Goal: Information Seeking & Learning: Find contact information

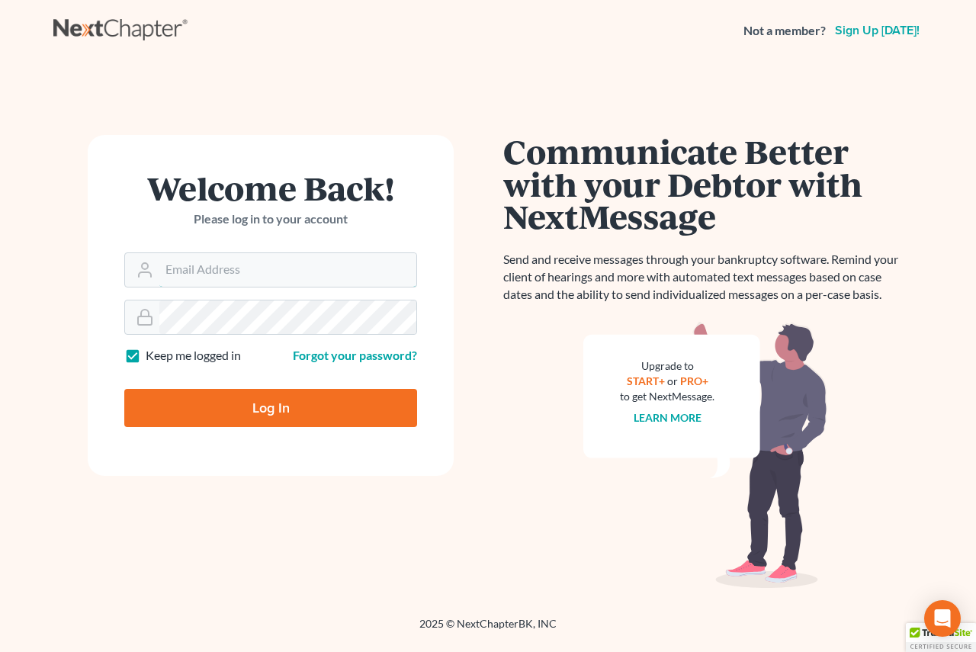
type input "[EMAIL_ADDRESS][DOMAIN_NAME]"
click at [278, 406] on input "Log In" at bounding box center [270, 408] width 293 height 38
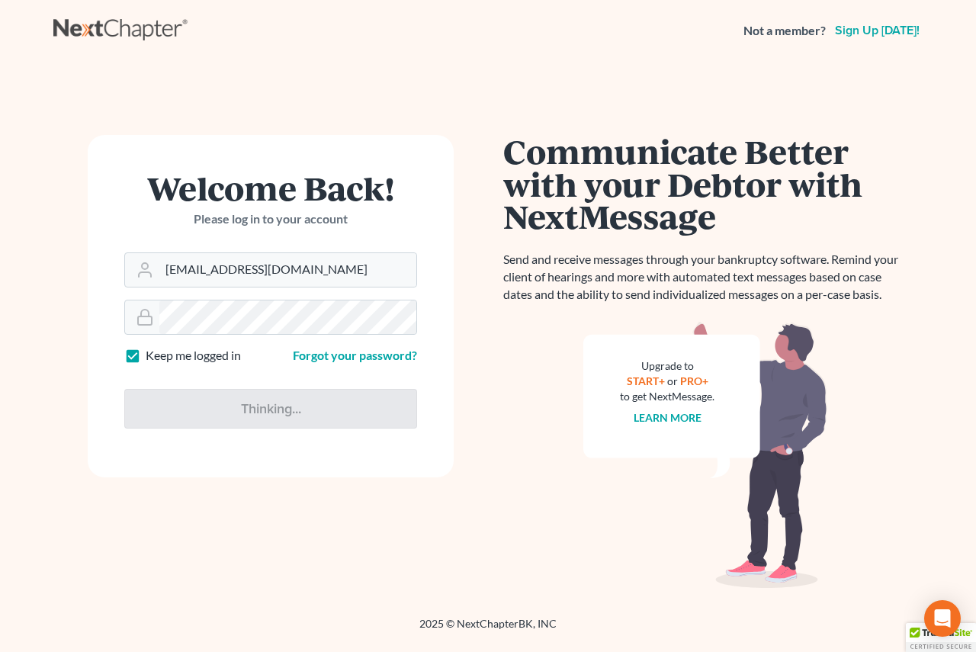
type input "Thinking..."
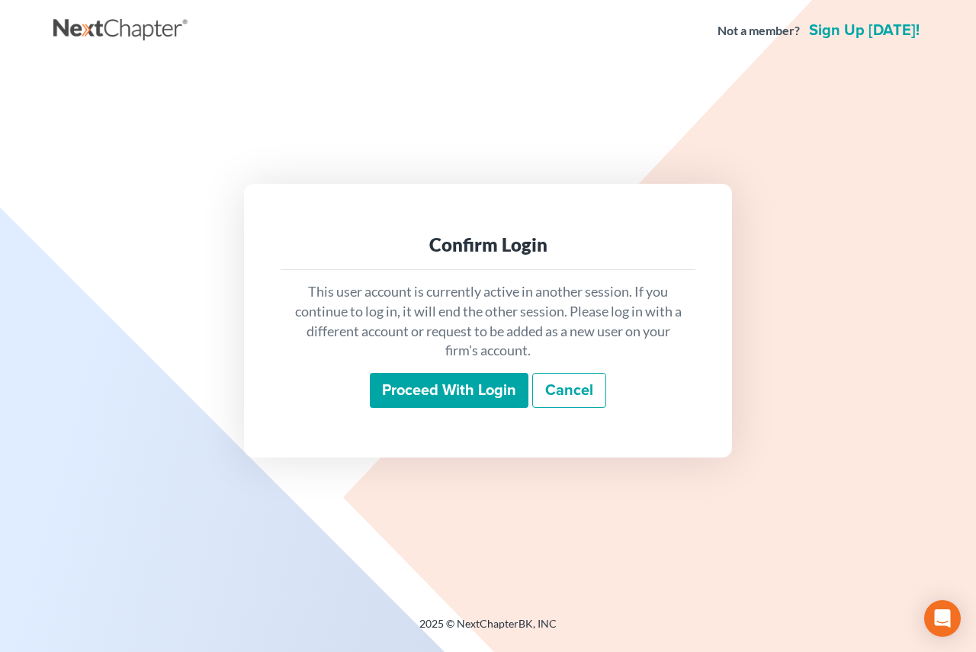
click at [463, 398] on input "Proceed with login" at bounding box center [449, 390] width 159 height 35
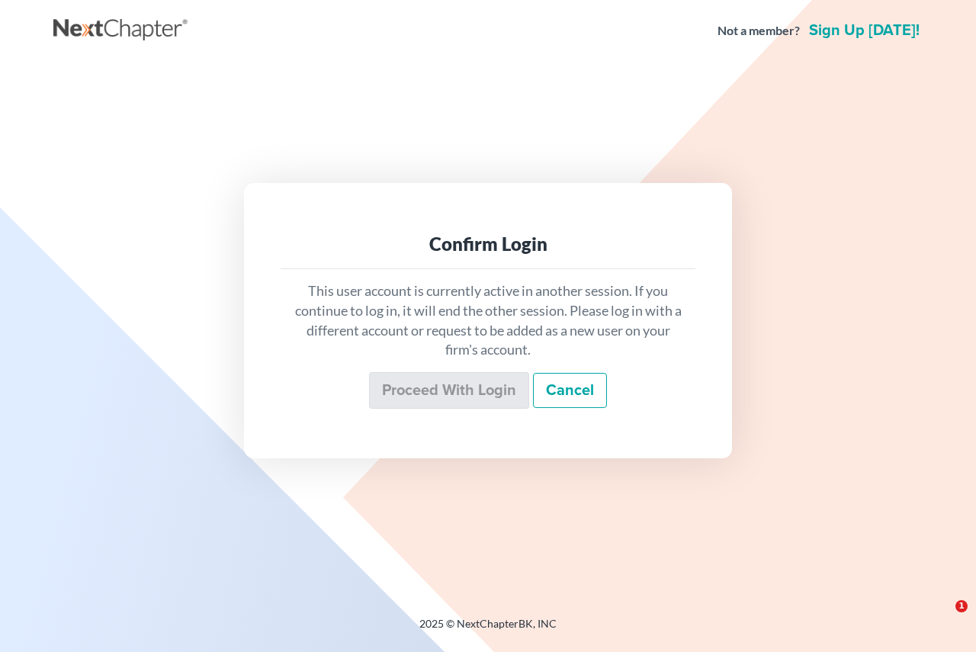
scroll to position [18988, 0]
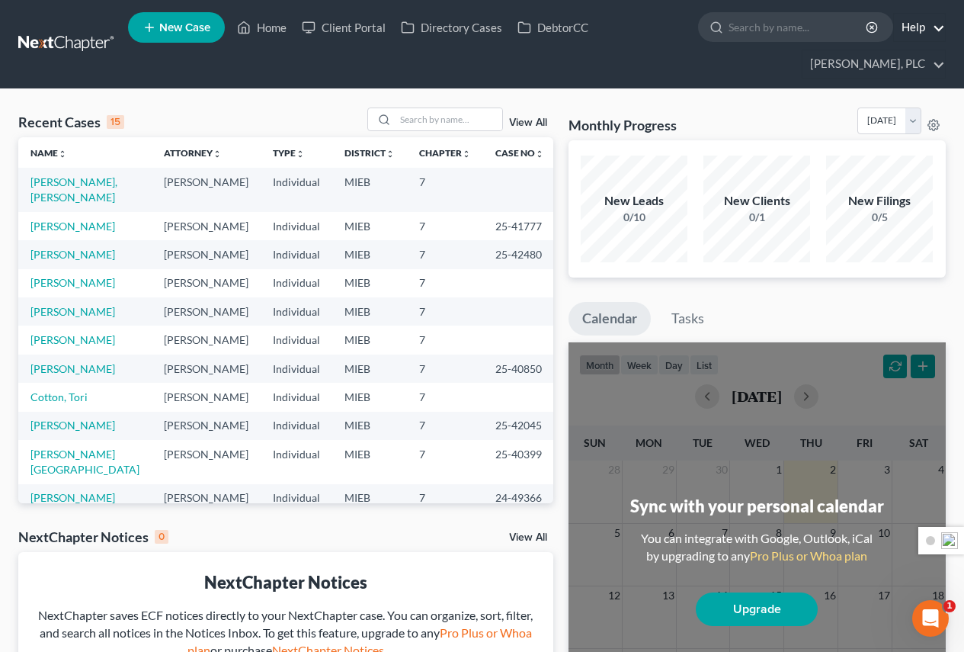
click at [918, 33] on link "Help" at bounding box center [919, 27] width 51 height 27
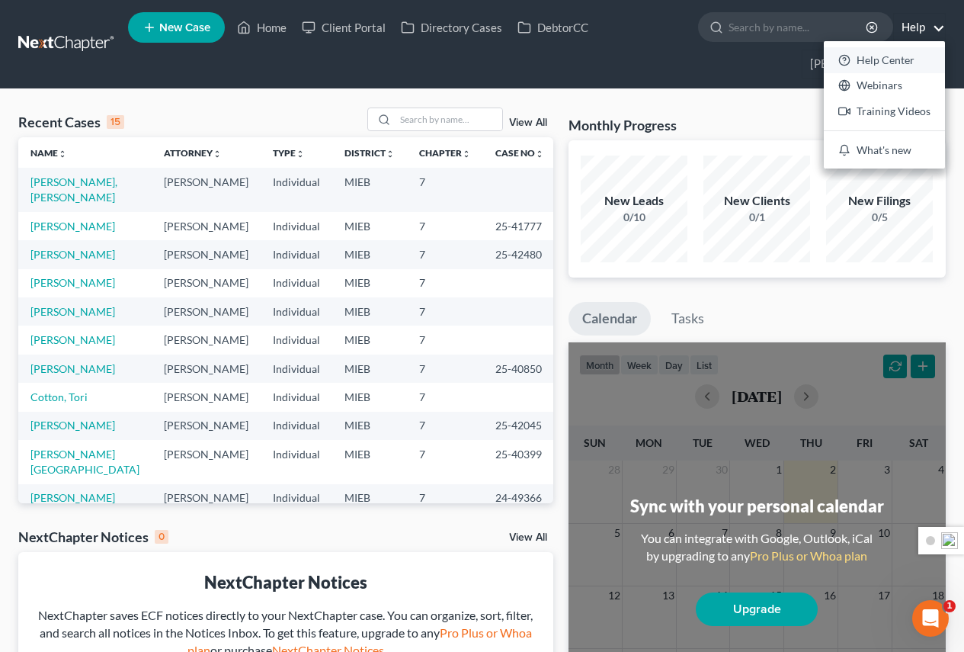
click at [884, 63] on link "Help Center" at bounding box center [884, 60] width 121 height 26
